Goal: Complete application form

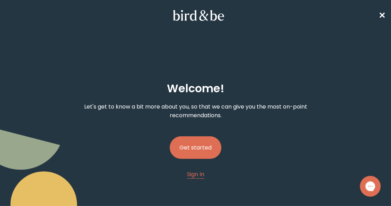
click at [194, 149] on button "Get started" at bounding box center [196, 147] width 52 height 23
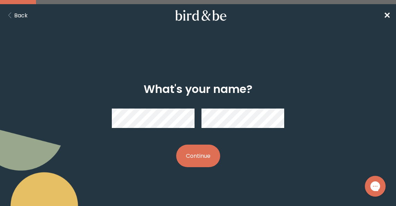
click at [197, 154] on button "Continue" at bounding box center [198, 155] width 44 height 23
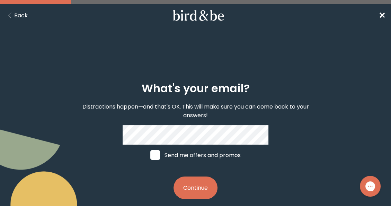
click at [191, 184] on button "Continue" at bounding box center [196, 187] width 44 height 23
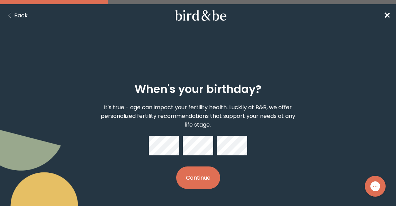
click at [207, 180] on button "Continue" at bounding box center [198, 177] width 44 height 23
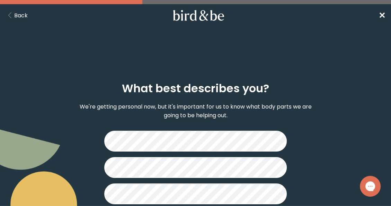
scroll to position [35, 0]
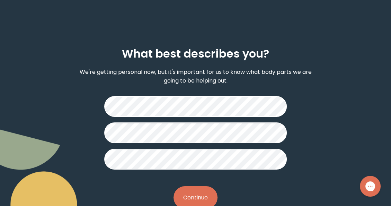
click at [187, 193] on button "Continue" at bounding box center [196, 197] width 44 height 23
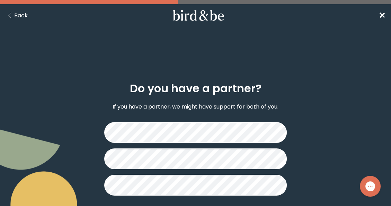
scroll to position [35, 0]
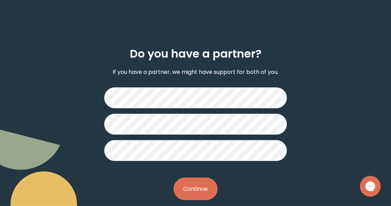
click at [188, 188] on button "Continue" at bounding box center [196, 188] width 44 height 23
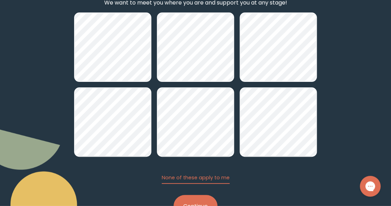
scroll to position [132, 0]
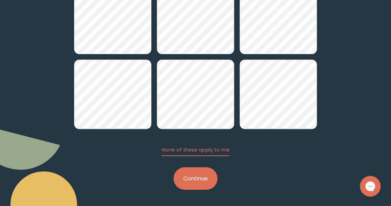
click at [200, 174] on button "Continue" at bounding box center [196, 178] width 44 height 23
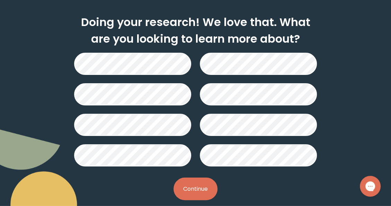
scroll to position [69, 0]
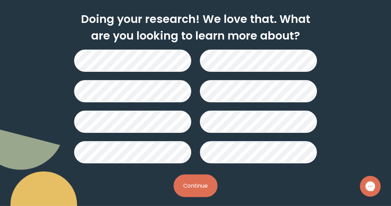
click at [208, 178] on button "Continue" at bounding box center [196, 185] width 44 height 23
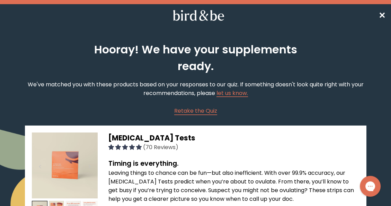
click at [384, 19] on span "✕" at bounding box center [382, 15] width 7 height 11
